Goal: Task Accomplishment & Management: Use online tool/utility

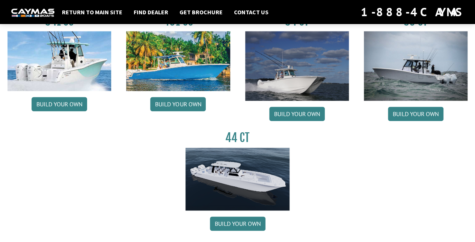
scroll to position [338, 0]
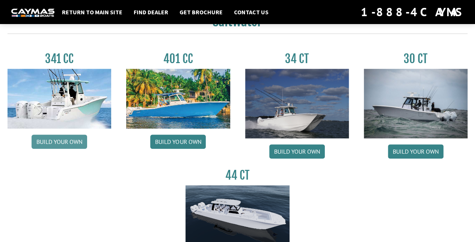
click at [65, 141] on link "Build your own" at bounding box center [60, 141] width 56 height 14
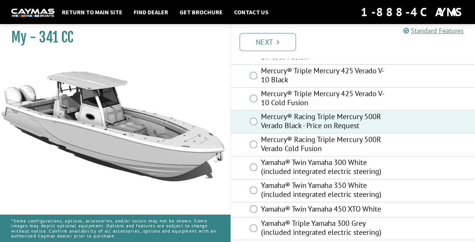
scroll to position [261, 0]
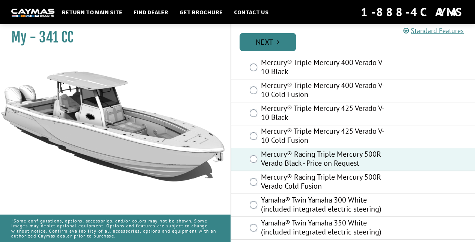
click at [255, 44] on link "Next" at bounding box center [267, 42] width 56 height 18
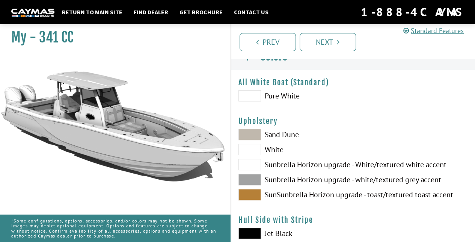
scroll to position [0, 0]
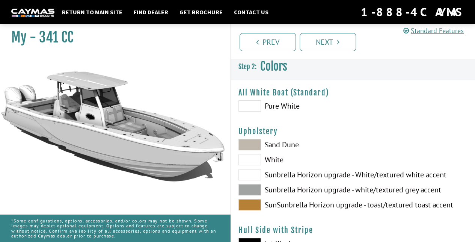
click at [253, 204] on span at bounding box center [249, 204] width 23 height 11
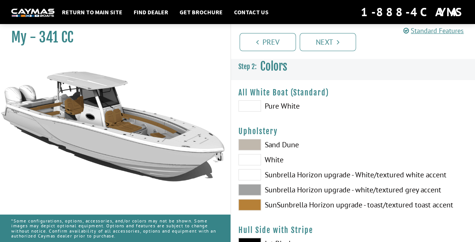
click at [257, 109] on span at bounding box center [249, 105] width 23 height 11
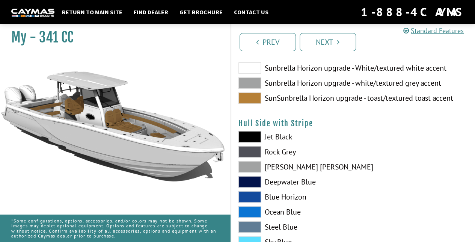
scroll to position [113, 0]
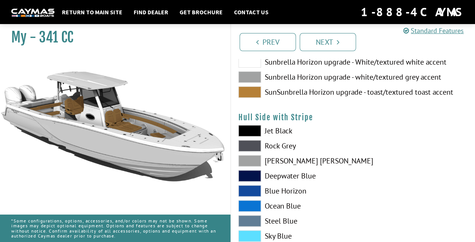
click at [245, 160] on span at bounding box center [249, 160] width 23 height 11
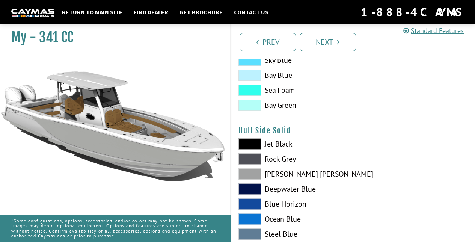
scroll to position [300, 0]
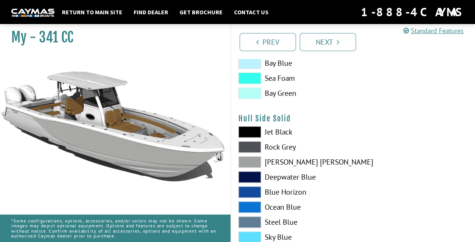
click at [248, 163] on span at bounding box center [249, 161] width 23 height 11
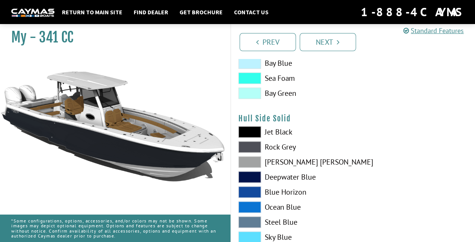
drag, startPoint x: 258, startPoint y: 163, endPoint x: 270, endPoint y: 170, distance: 13.6
click at [259, 163] on span at bounding box center [249, 161] width 23 height 11
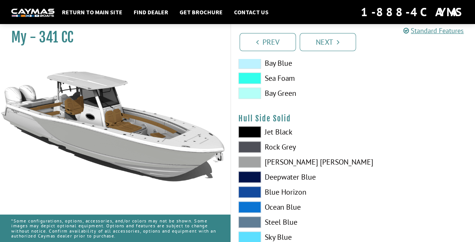
click at [254, 159] on span at bounding box center [249, 161] width 23 height 11
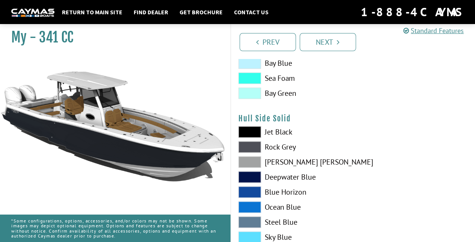
click at [256, 142] on span at bounding box center [249, 146] width 23 height 11
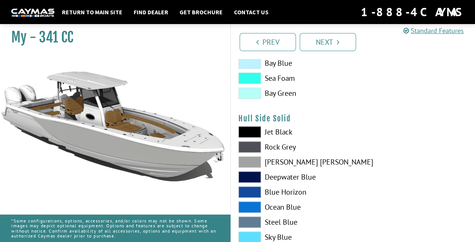
click at [251, 162] on span at bounding box center [249, 161] width 23 height 11
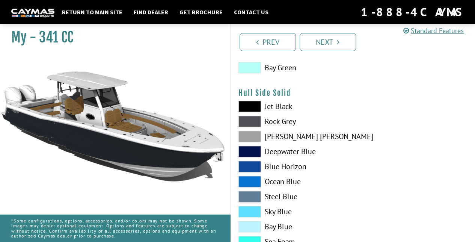
scroll to position [338, 0]
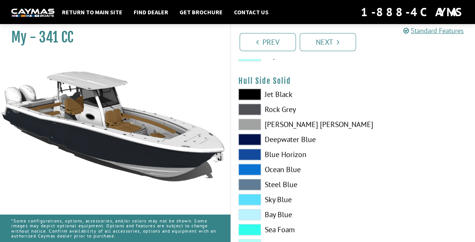
click at [251, 183] on span at bounding box center [249, 184] width 23 height 11
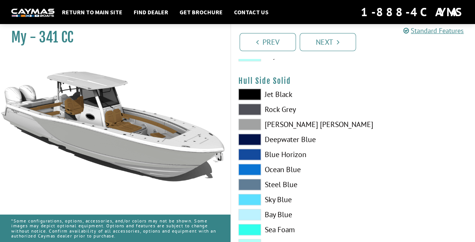
click at [249, 125] on span at bounding box center [249, 124] width 23 height 11
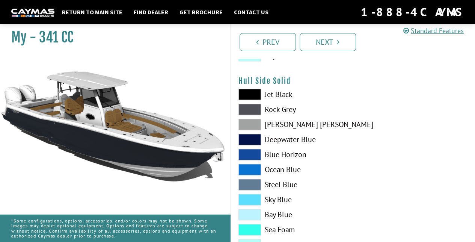
click at [249, 125] on span at bounding box center [249, 124] width 23 height 11
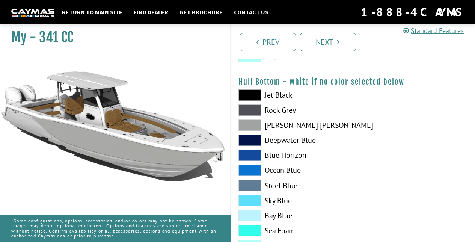
scroll to position [563, 0]
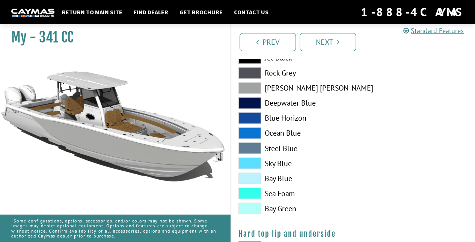
click at [252, 86] on span at bounding box center [249, 87] width 23 height 11
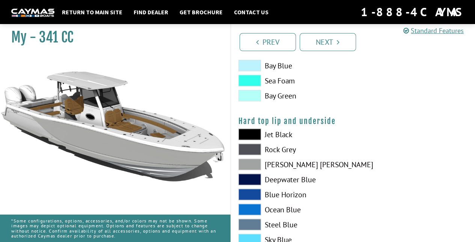
scroll to position [713, 0]
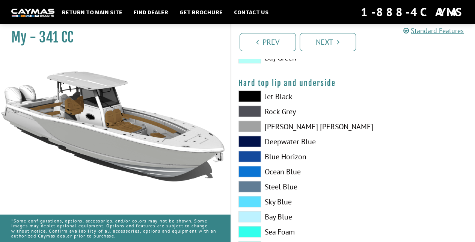
click at [249, 94] on span at bounding box center [249, 96] width 23 height 11
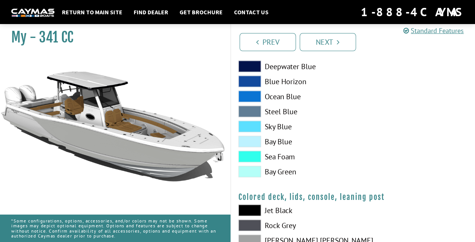
scroll to position [825, 0]
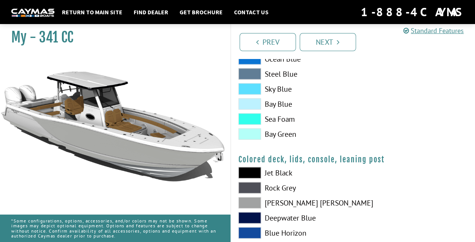
click at [243, 173] on span at bounding box center [249, 172] width 23 height 11
click at [240, 189] on span at bounding box center [249, 187] width 23 height 11
click at [244, 168] on span at bounding box center [249, 172] width 23 height 11
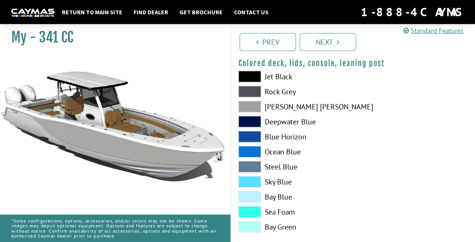
scroll to position [933, 0]
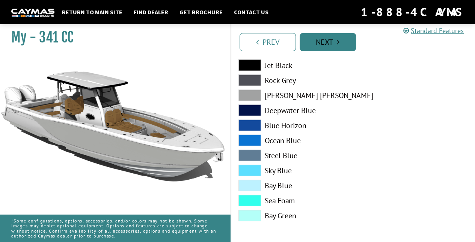
click at [332, 36] on link "Next" at bounding box center [327, 42] width 56 height 18
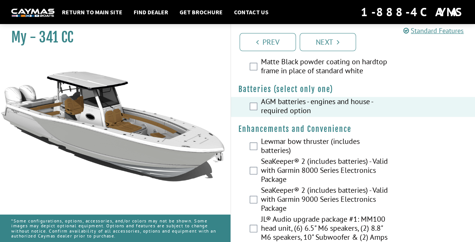
scroll to position [263, 0]
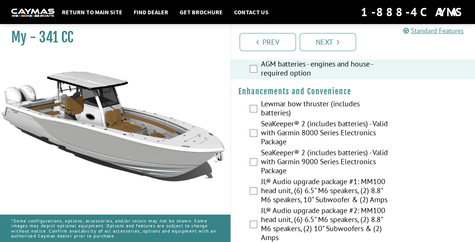
click at [246, 159] on div "SeaKeeper® 2 (includes batteries) - Valid with Garmin 9000 Series Electronics P…" at bounding box center [353, 162] width 244 height 29
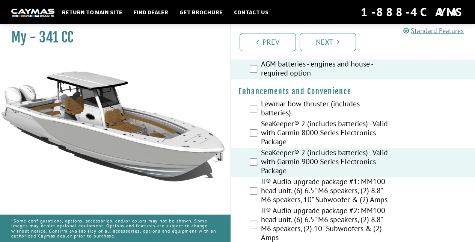
click at [253, 186] on div "JL® Audio upgrade package #1: MM100 head unit, (6) 6.5" M6 speakers, (2) 8.8" M…" at bounding box center [353, 191] width 244 height 29
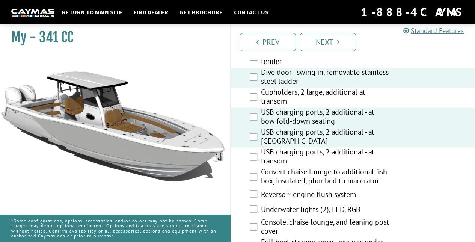
scroll to position [563, 0]
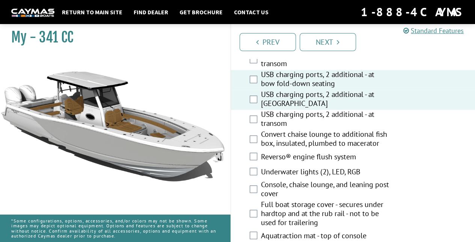
click at [252, 160] on div "Reverso® engine flush system" at bounding box center [353, 156] width 244 height 15
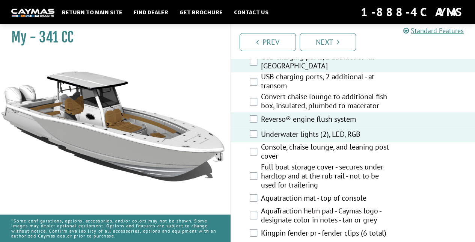
scroll to position [638, 0]
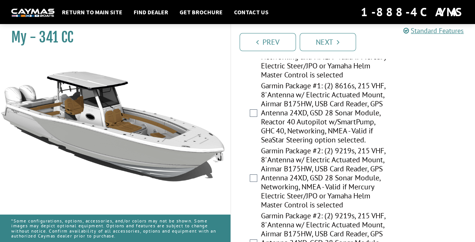
click at [318, 39] on link "Next" at bounding box center [327, 42] width 56 height 18
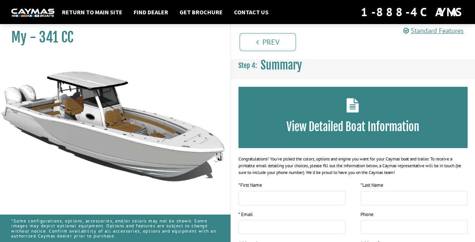
scroll to position [0, 0]
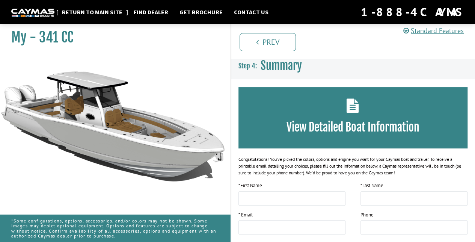
click at [83, 17] on link "Return to main site" at bounding box center [92, 12] width 68 height 10
